Goal: Transaction & Acquisition: Purchase product/service

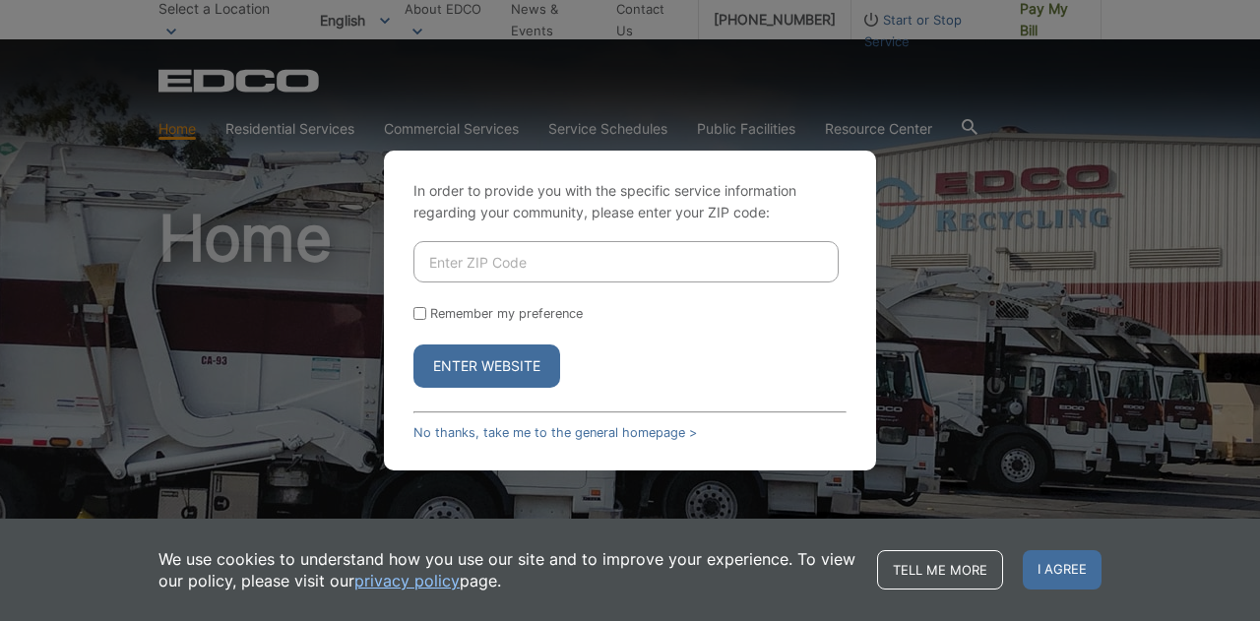
click at [540, 261] on input "Enter ZIP Code" at bounding box center [625, 261] width 425 height 41
click at [450, 432] on link "No thanks, take me to the general homepage >" at bounding box center [554, 432] width 283 height 15
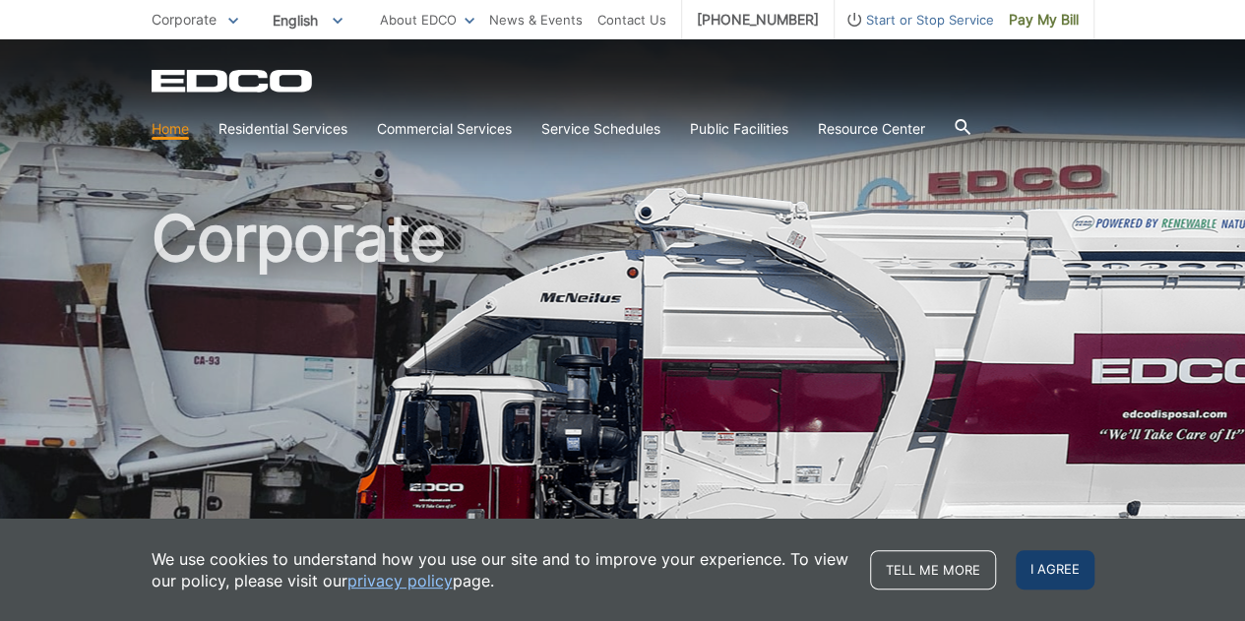
click at [1046, 567] on span "I agree" at bounding box center [1055, 569] width 79 height 39
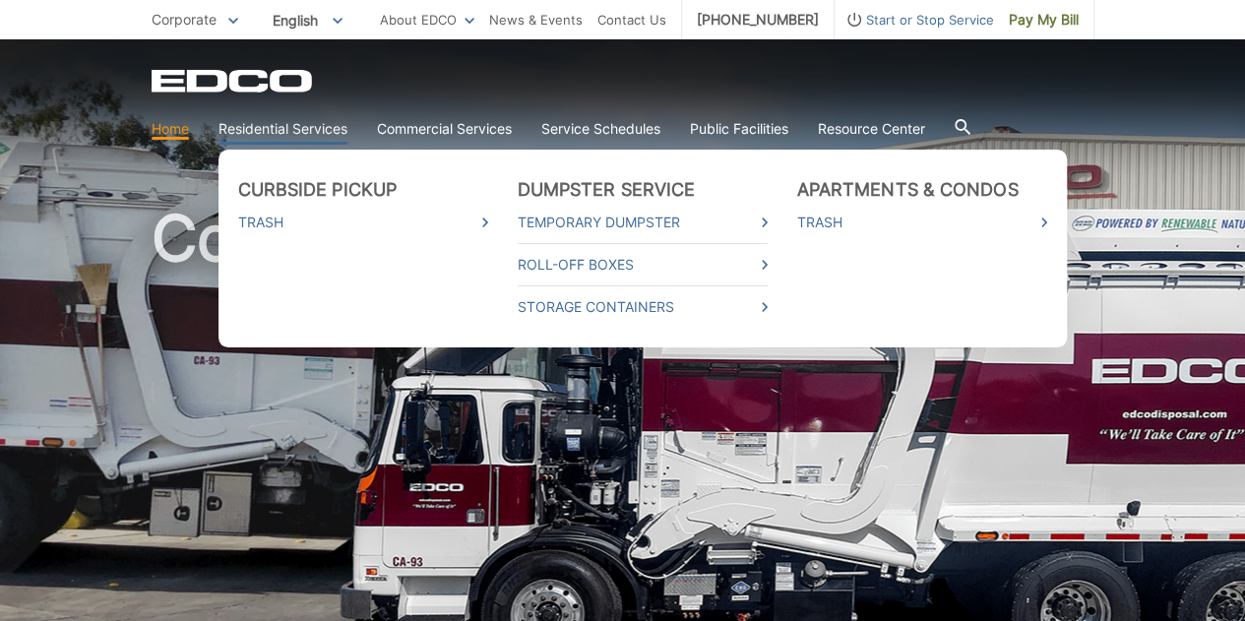
click at [265, 125] on link "Residential Services" at bounding box center [283, 129] width 129 height 22
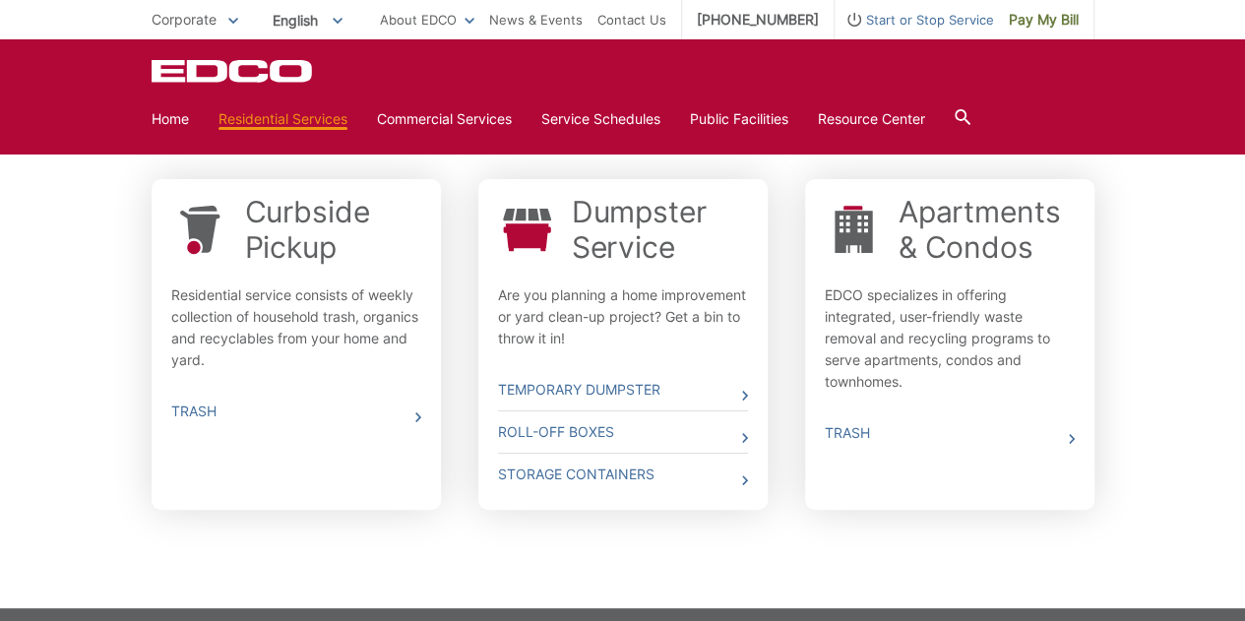
scroll to position [575, 0]
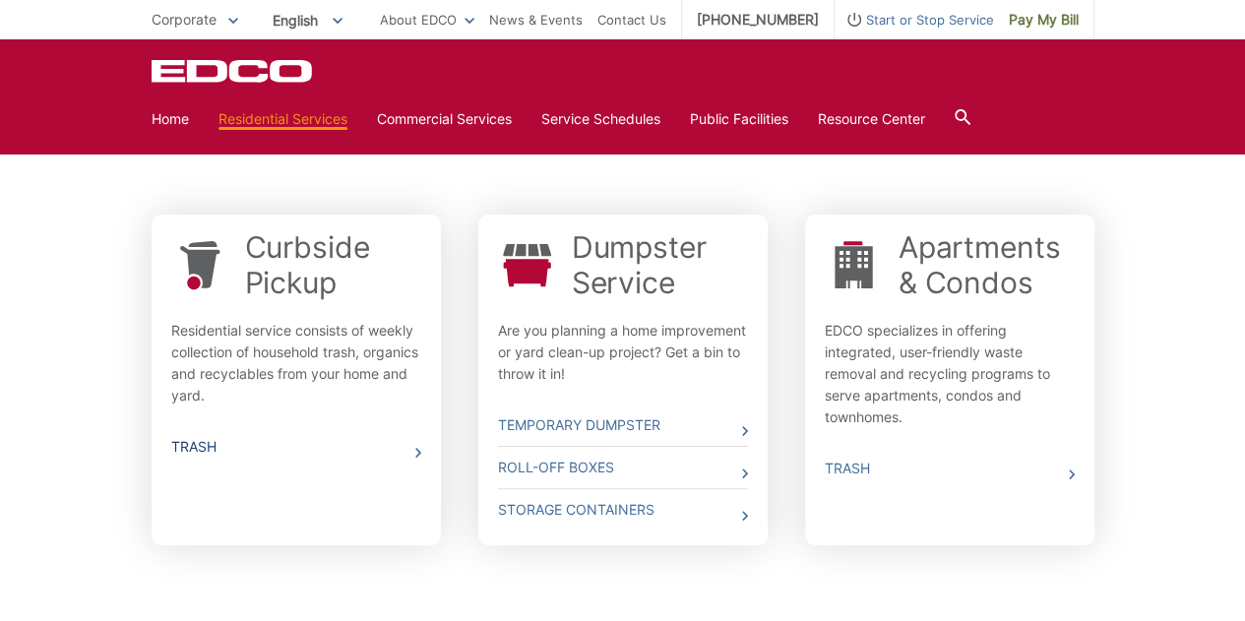
click at [189, 450] on link "Trash" at bounding box center [296, 446] width 250 height 41
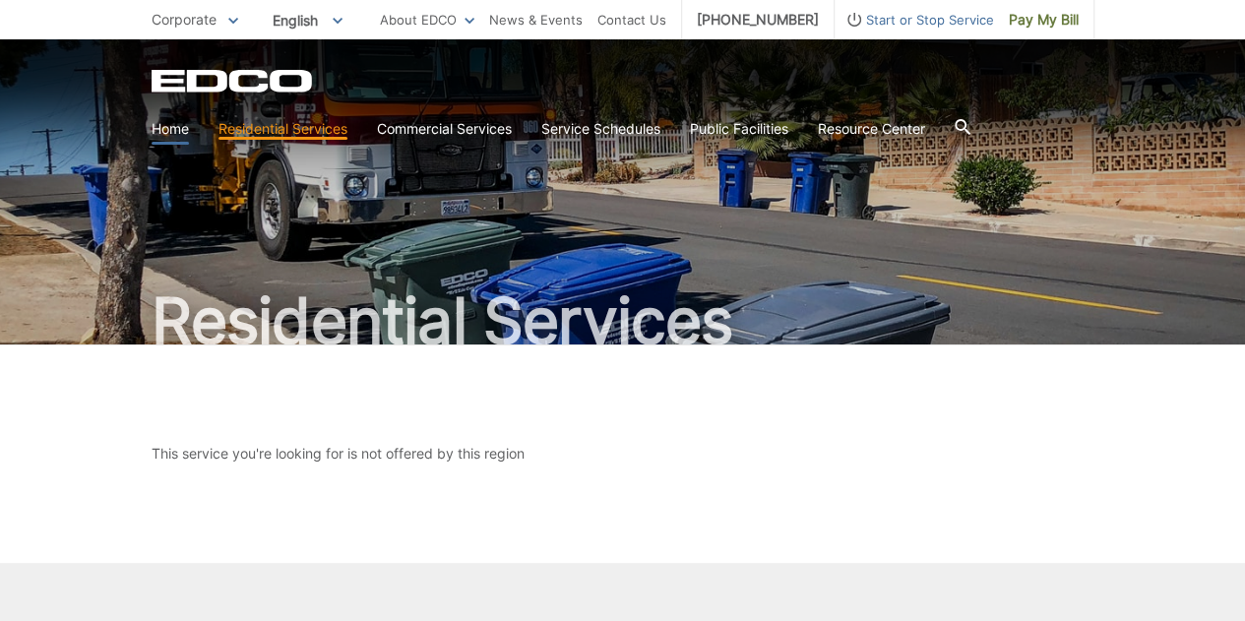
click at [166, 126] on link "Home" at bounding box center [170, 129] width 37 height 22
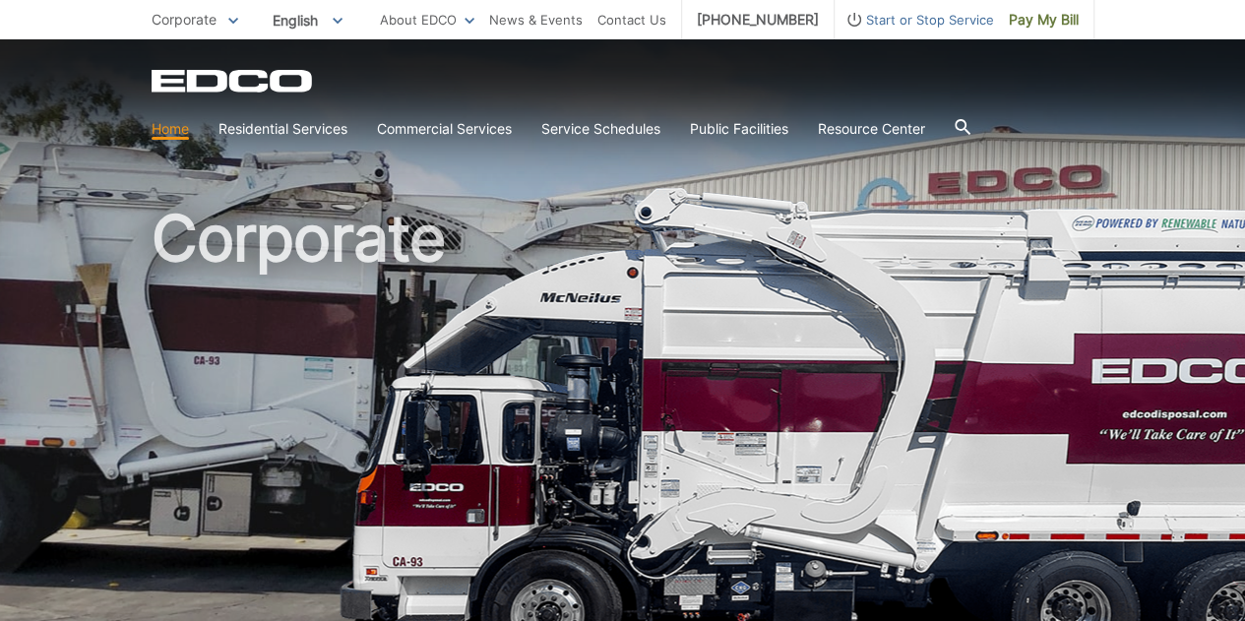
click at [205, 74] on icon "EDCD logo. Return to the homepage." at bounding box center [233, 81] width 162 height 23
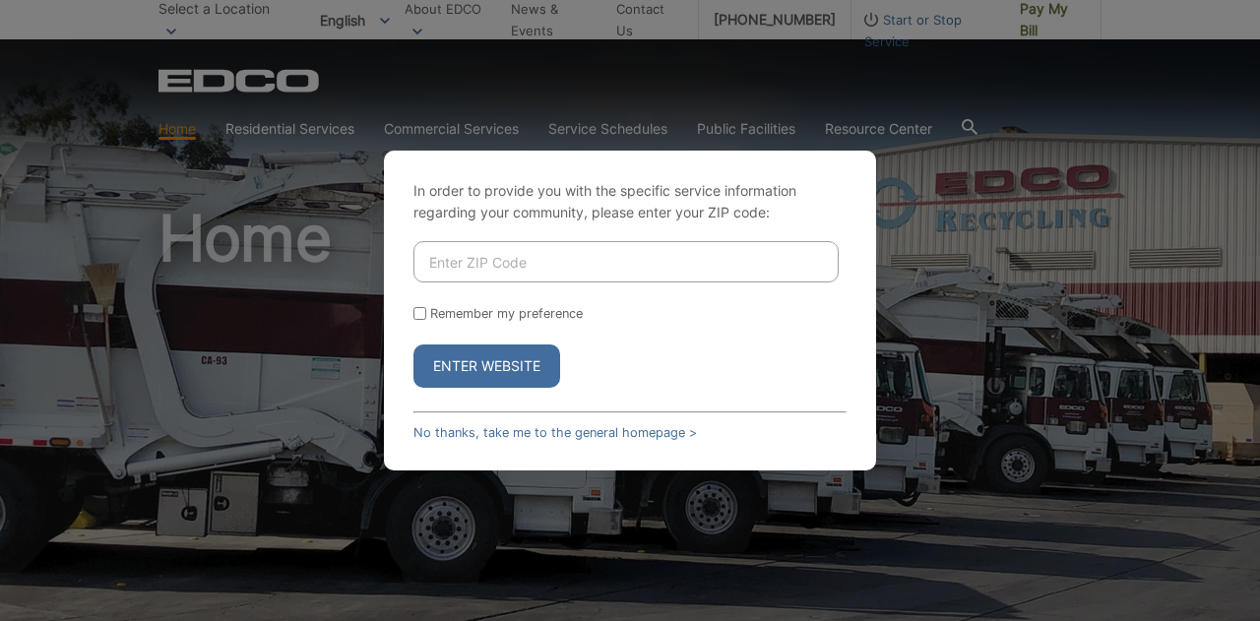
click at [583, 266] on input "Enter ZIP Code" at bounding box center [625, 261] width 425 height 41
type input "92081"
click at [461, 367] on button "Enter Website" at bounding box center [486, 365] width 147 height 43
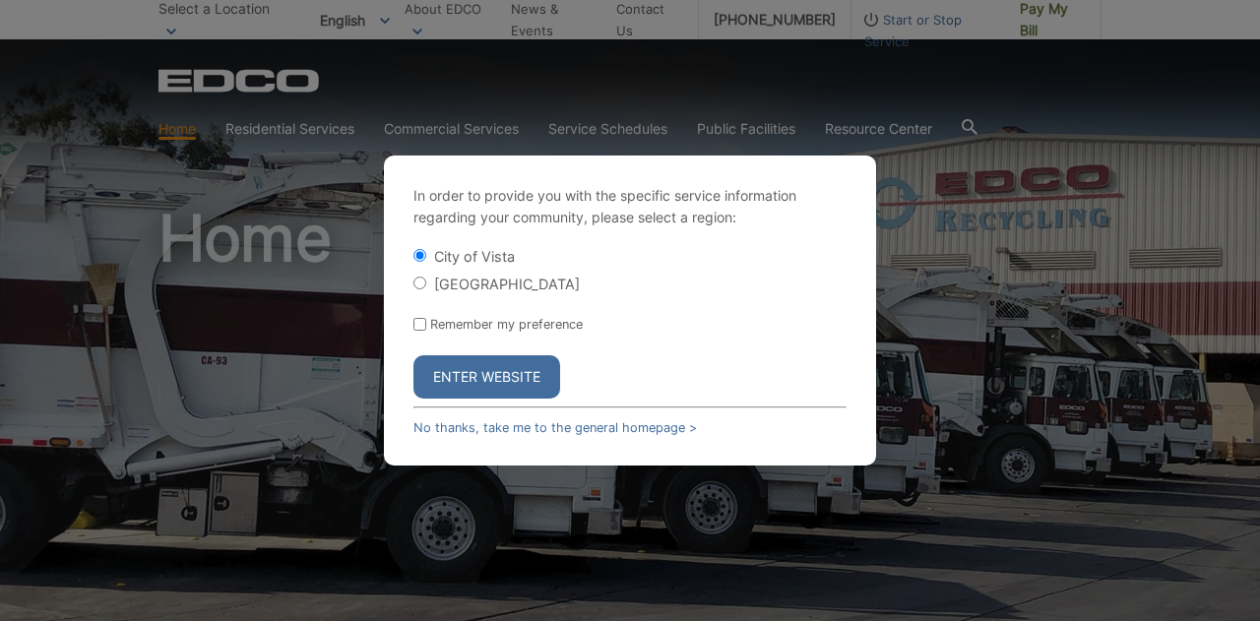
click at [491, 373] on button "Enter Website" at bounding box center [486, 376] width 147 height 43
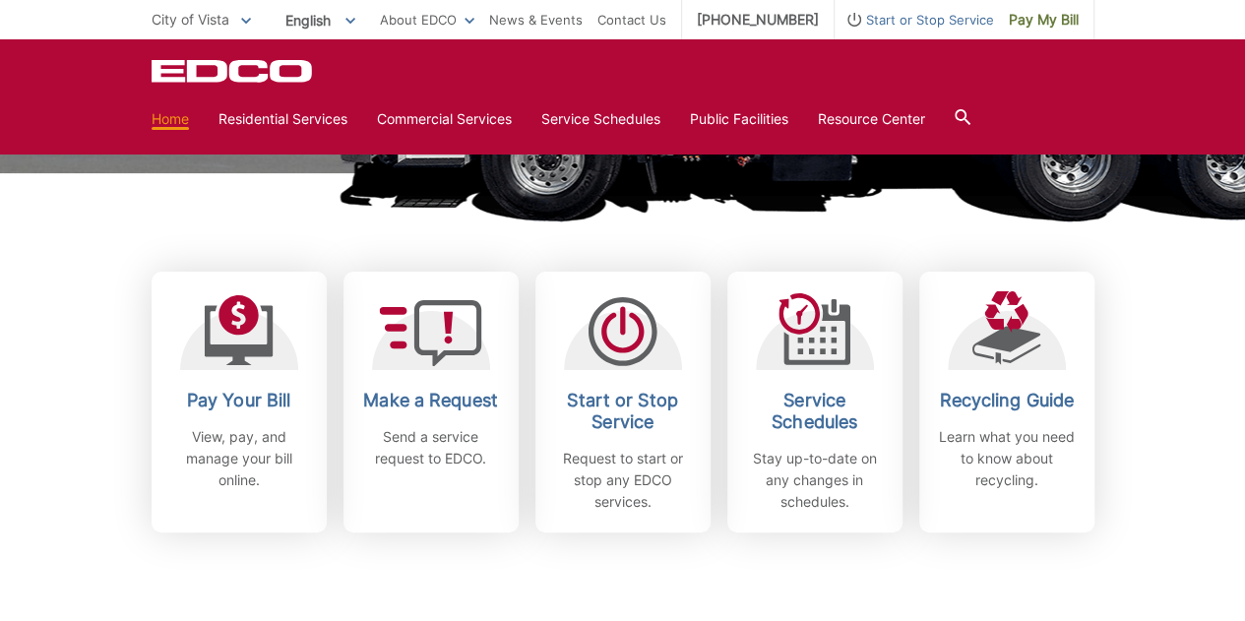
scroll to position [443, 0]
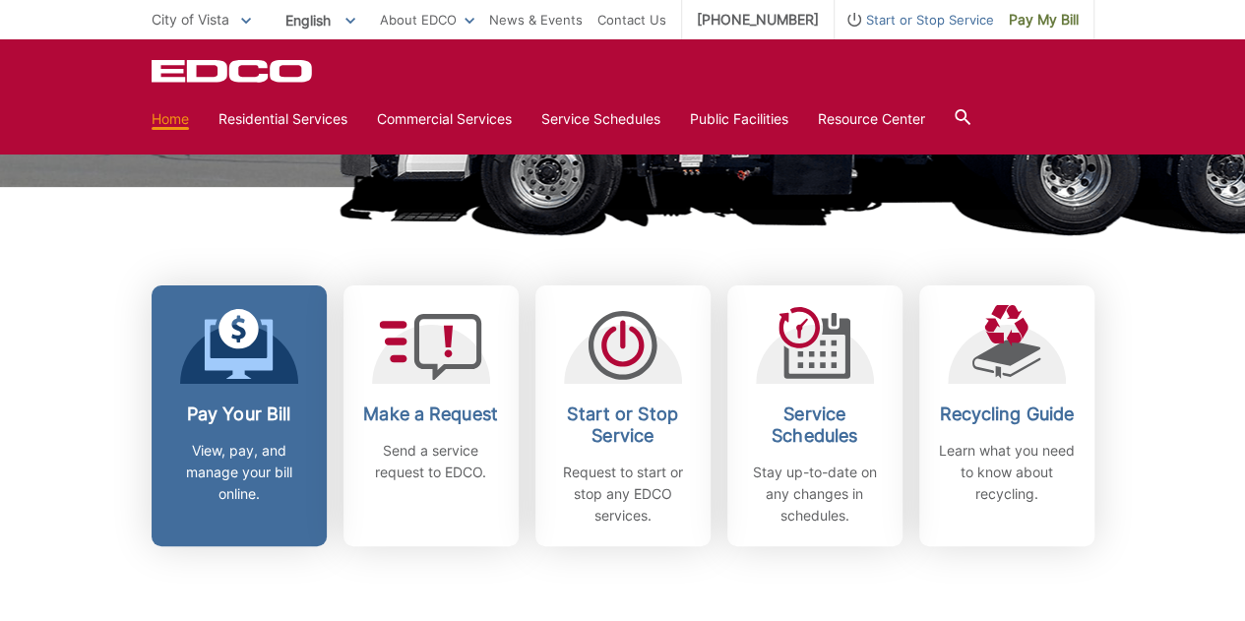
click at [224, 342] on icon at bounding box center [239, 329] width 40 height 40
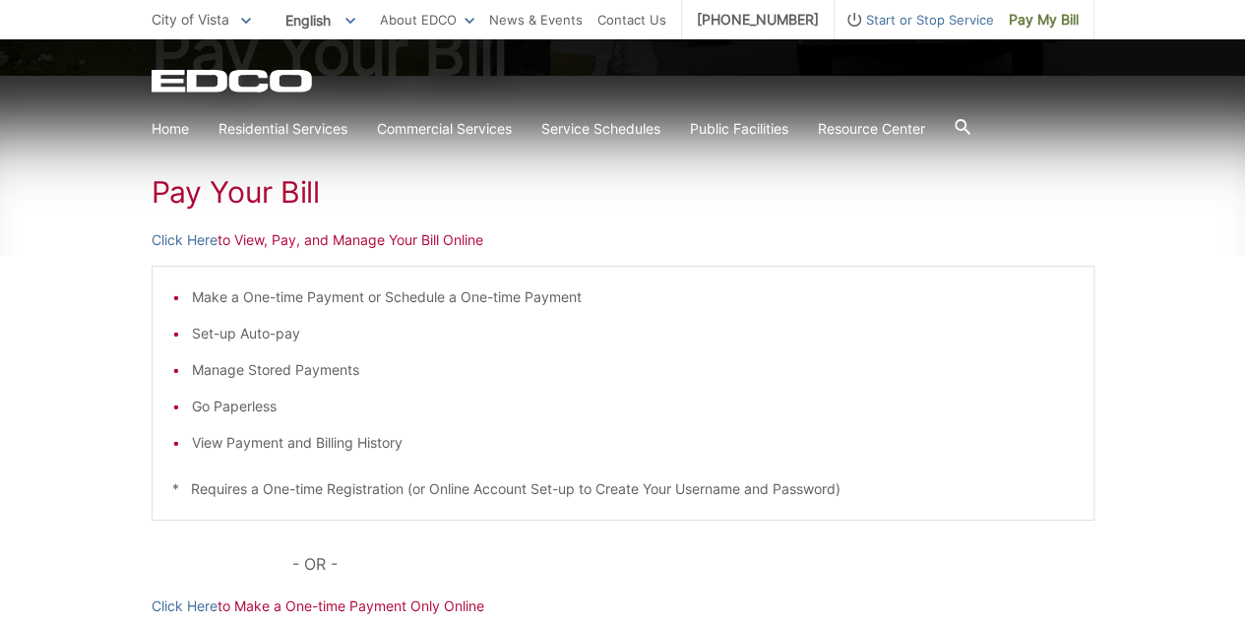
scroll to position [265, 0]
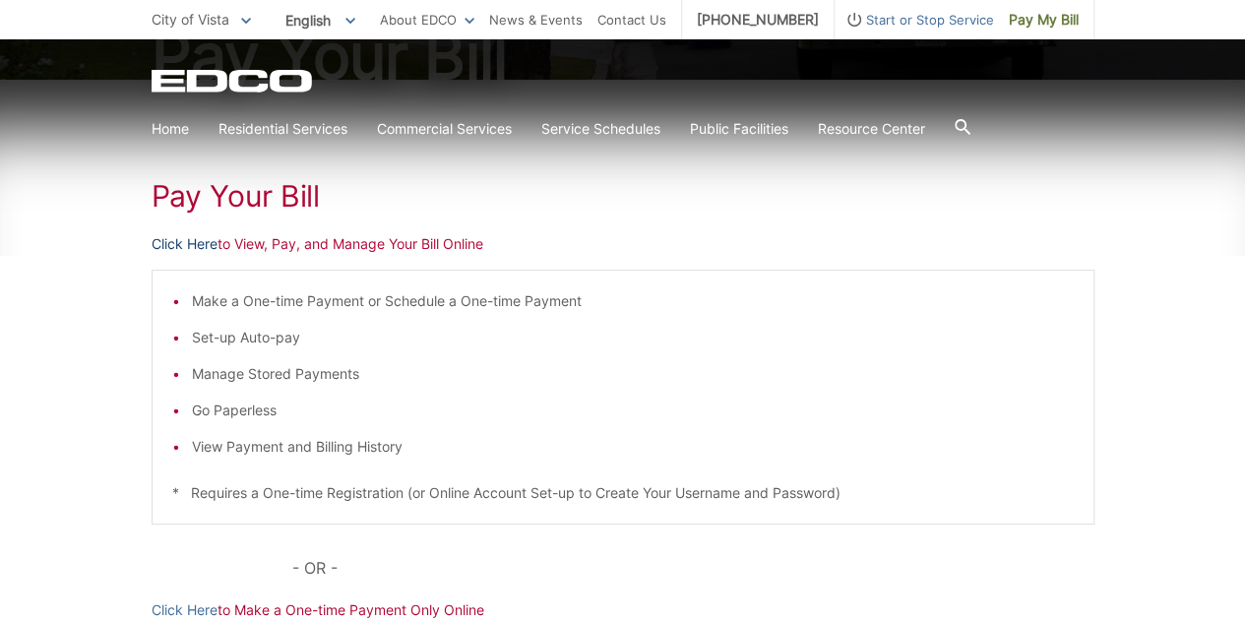
click at [182, 237] on link "Click Here" at bounding box center [185, 244] width 66 height 22
